Goal: Navigation & Orientation: Find specific page/section

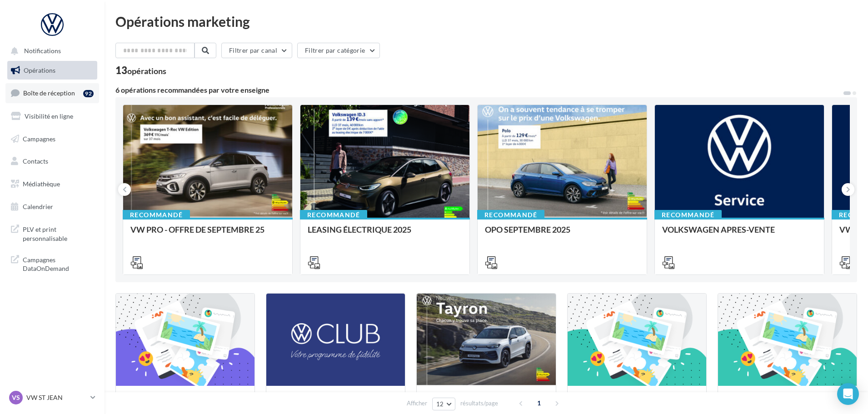
click at [45, 88] on link "Boîte de réception 92" at bounding box center [52, 93] width 94 height 20
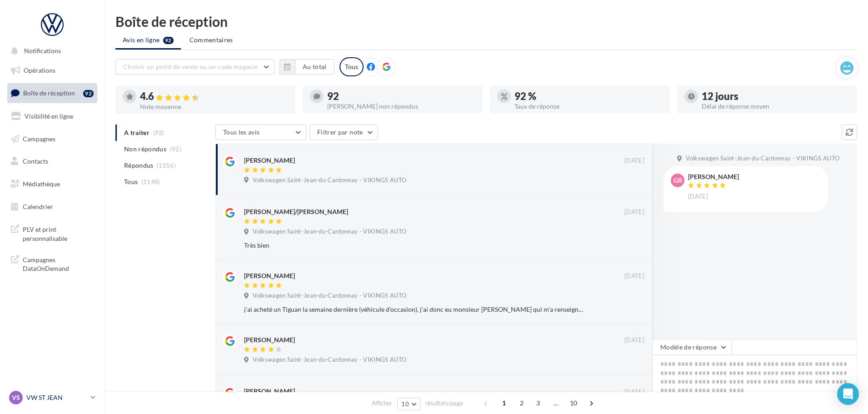
click at [54, 393] on p "VW ST JEAN" at bounding box center [56, 397] width 60 height 9
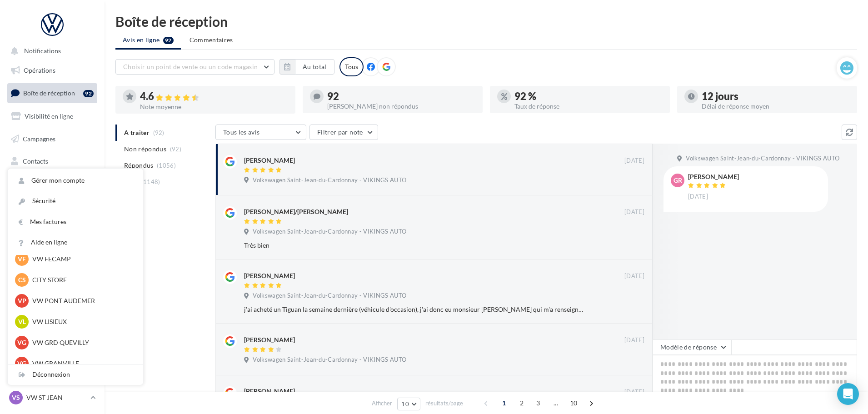
scroll to position [182, 0]
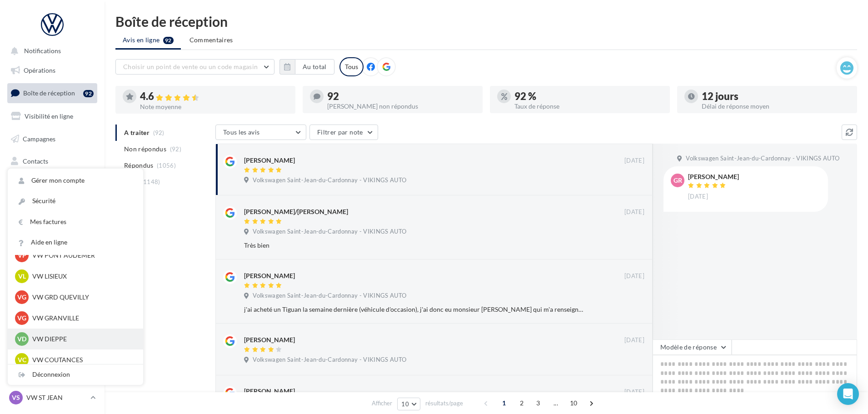
click at [55, 340] on p "VW DIEPPE" at bounding box center [82, 339] width 100 height 9
